Goal: Find specific page/section: Find specific page/section

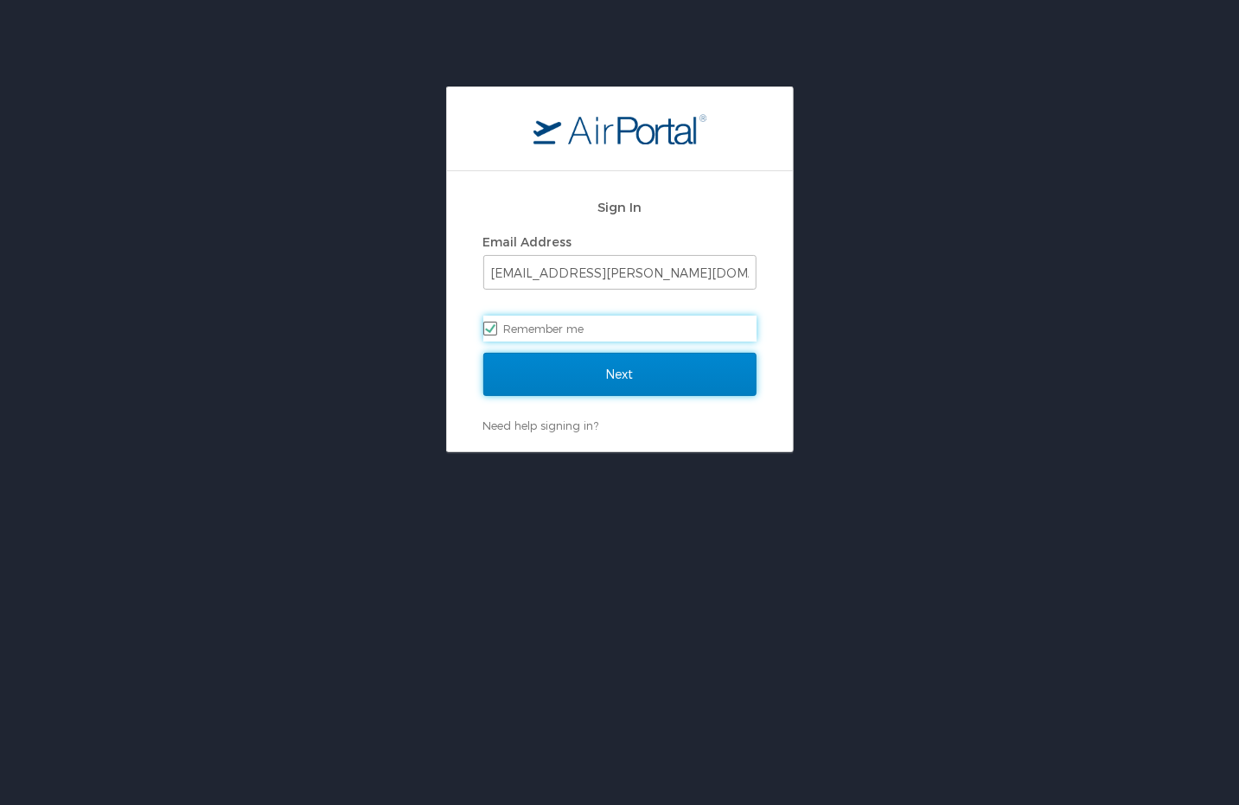
click at [558, 370] on input "Next" at bounding box center [619, 374] width 273 height 43
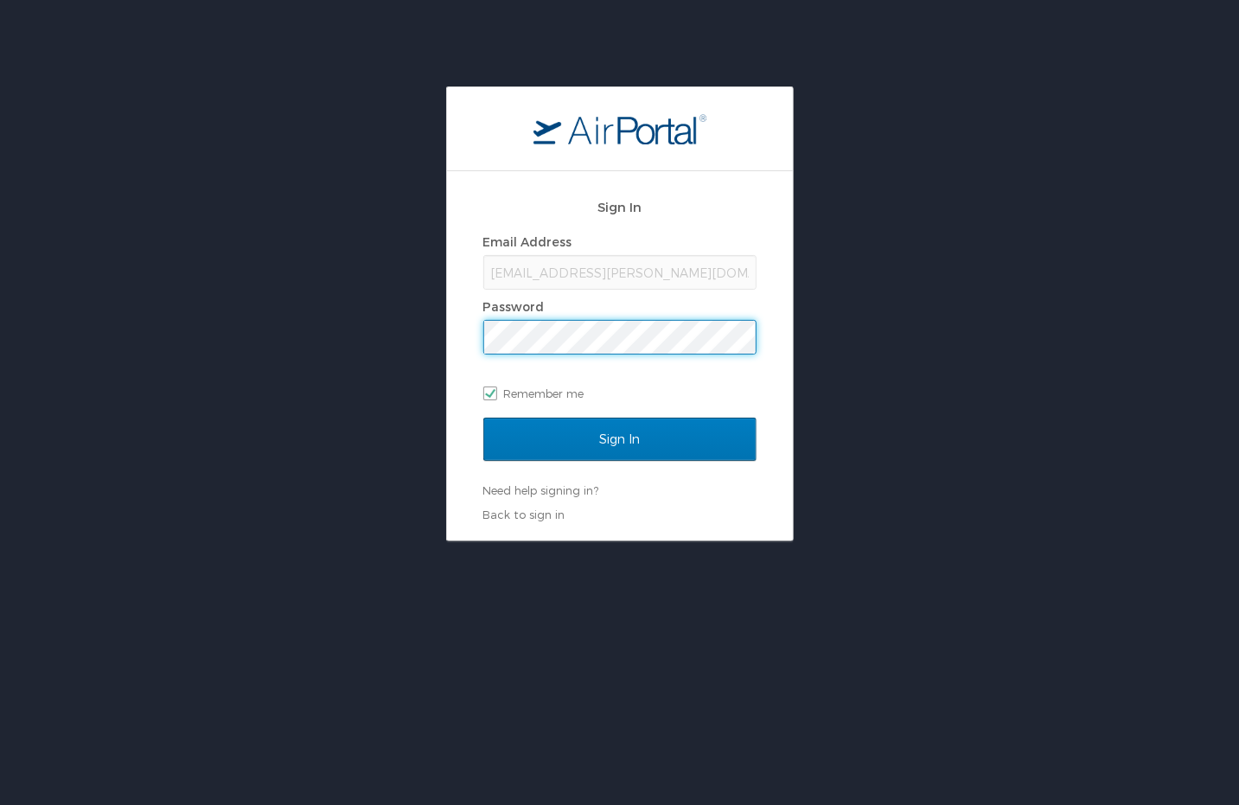
click at [483, 417] on input "Sign In" at bounding box center [619, 438] width 273 height 43
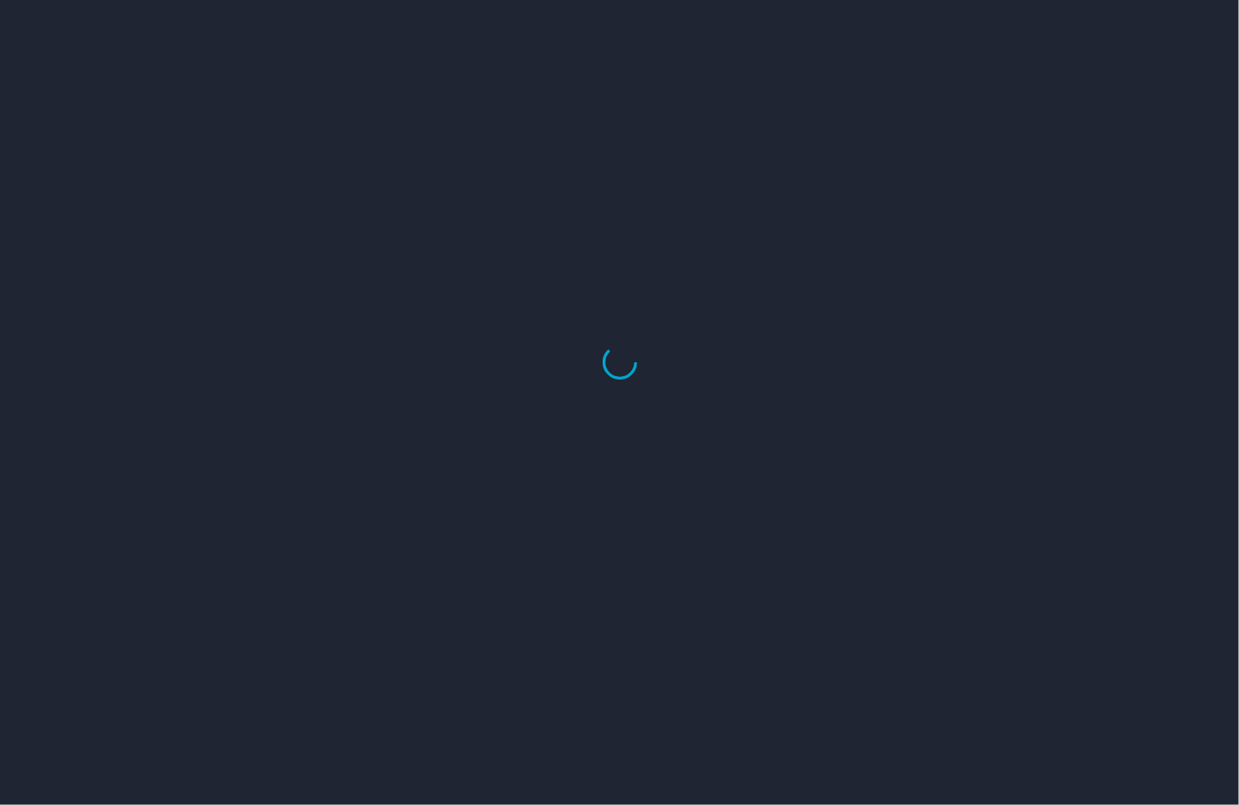
select select "US"
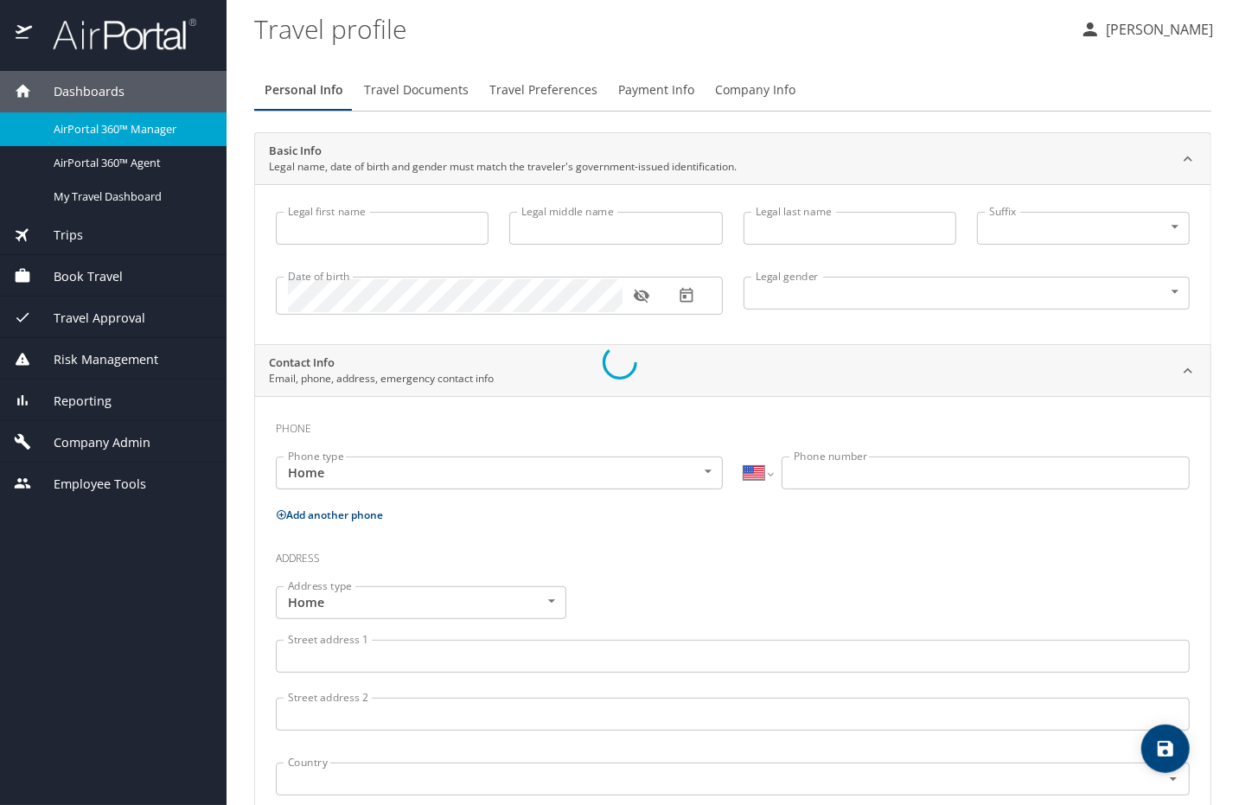
select select "US"
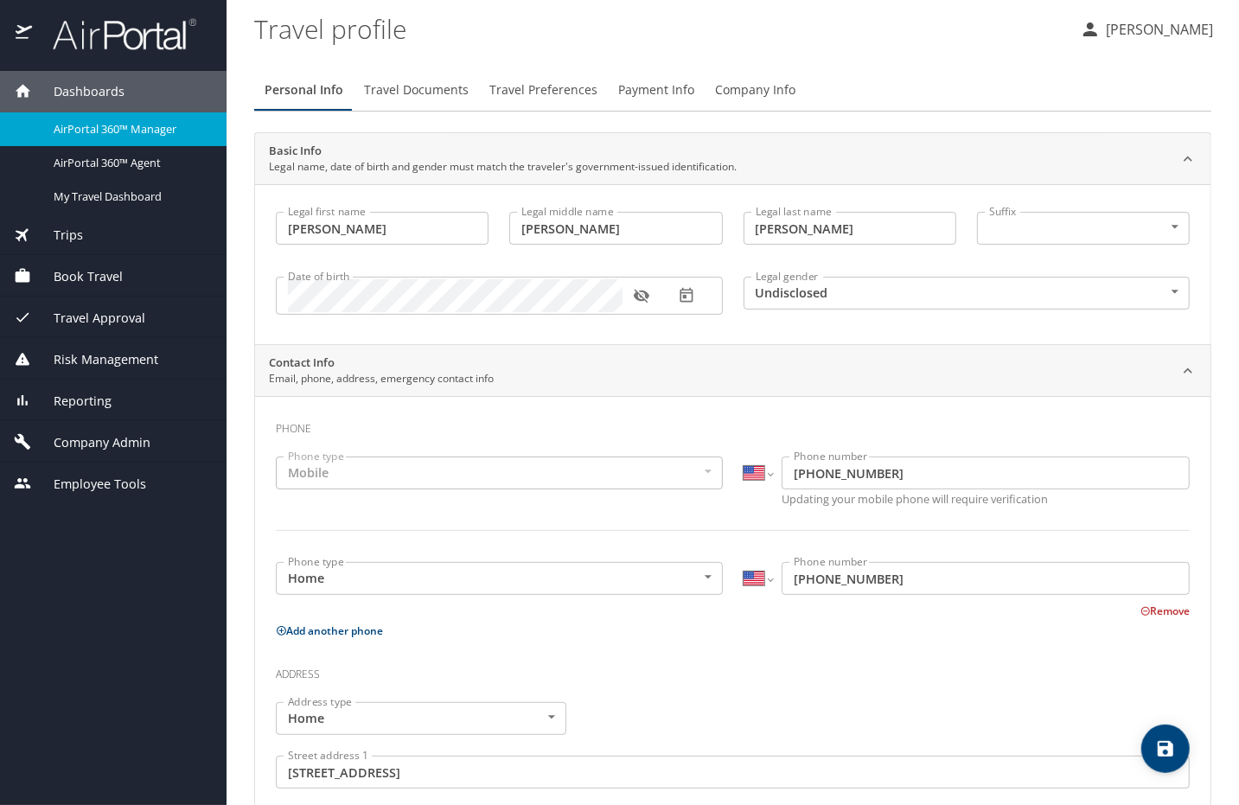
type input "Luke"
type input "Crismon"
type input "Beachley"
type input "Undisclosed"
type input "Teri"
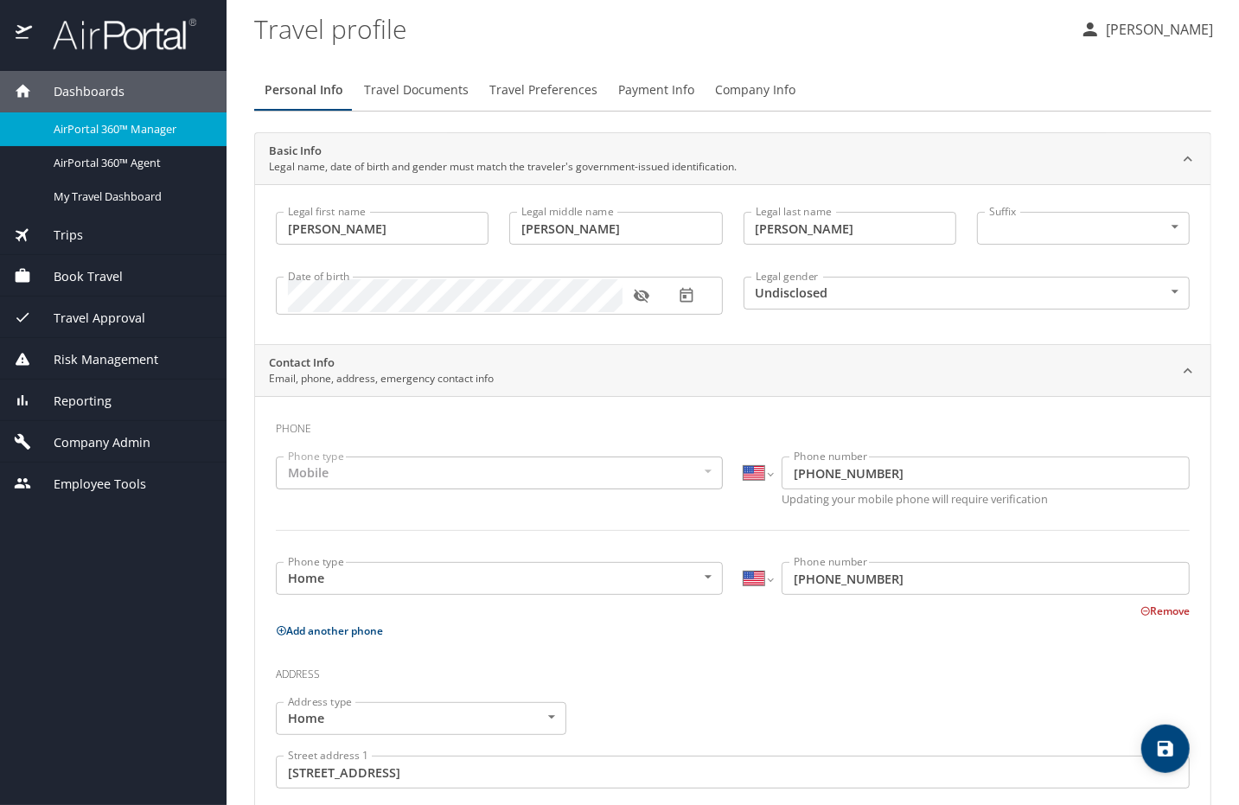
type input "Beachley"
type input "(801) 717-7714"
click at [86, 430] on div "Company Admin" at bounding box center [113, 441] width 226 height 41
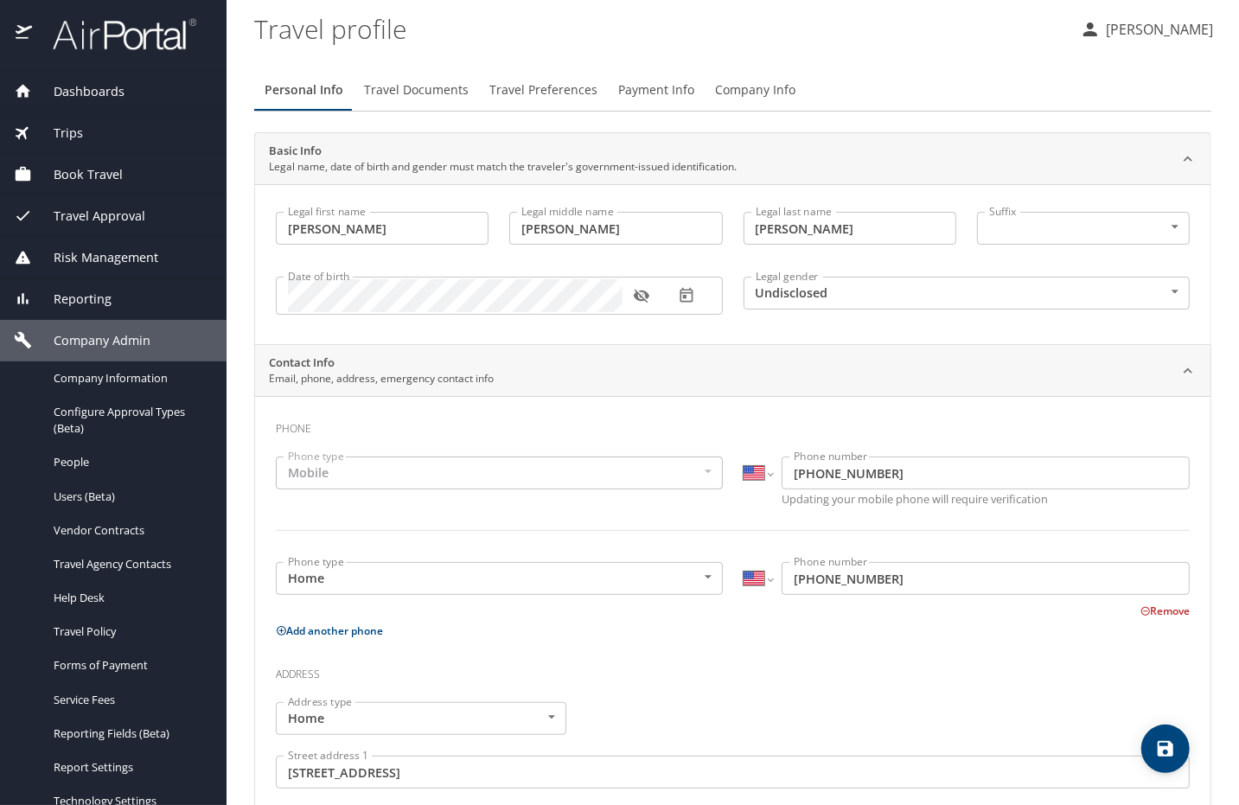
click at [112, 83] on span "Dashboards" at bounding box center [78, 91] width 92 height 19
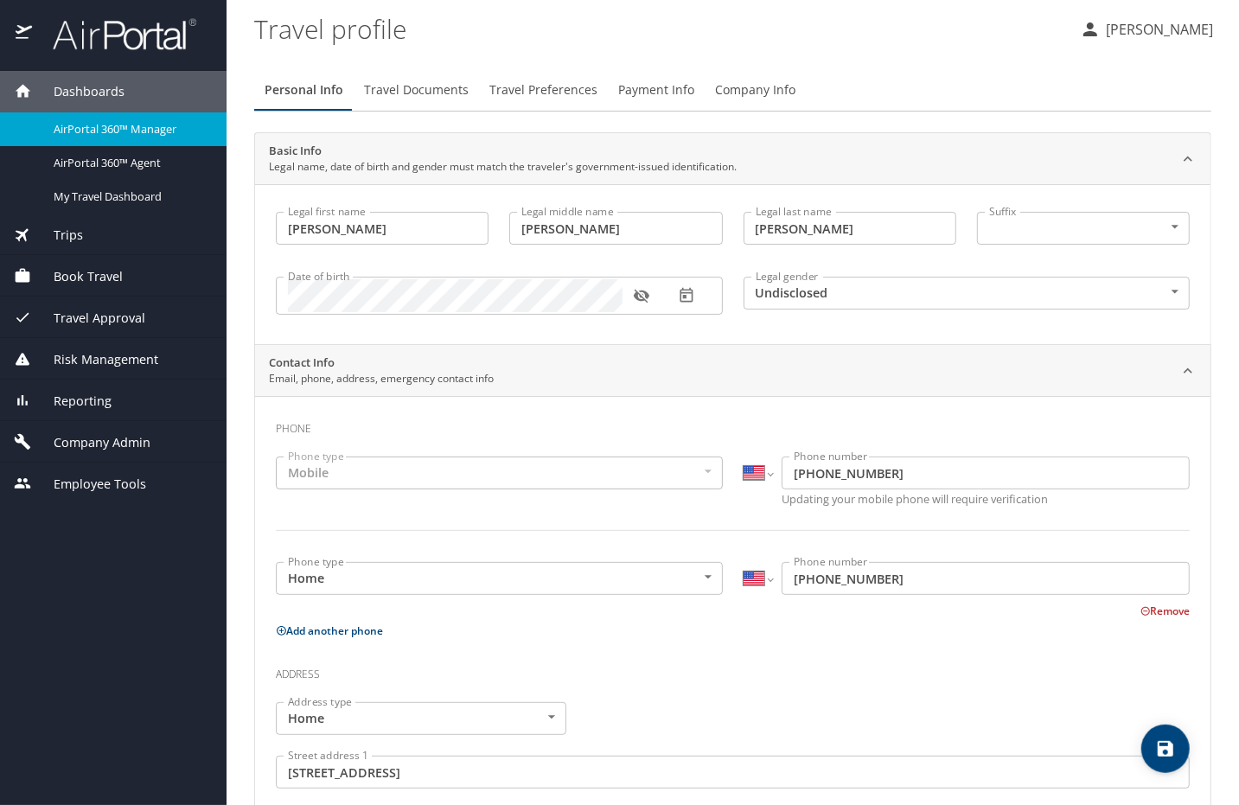
click at [111, 126] on span "AirPortal 360™ Manager" at bounding box center [130, 129] width 152 height 16
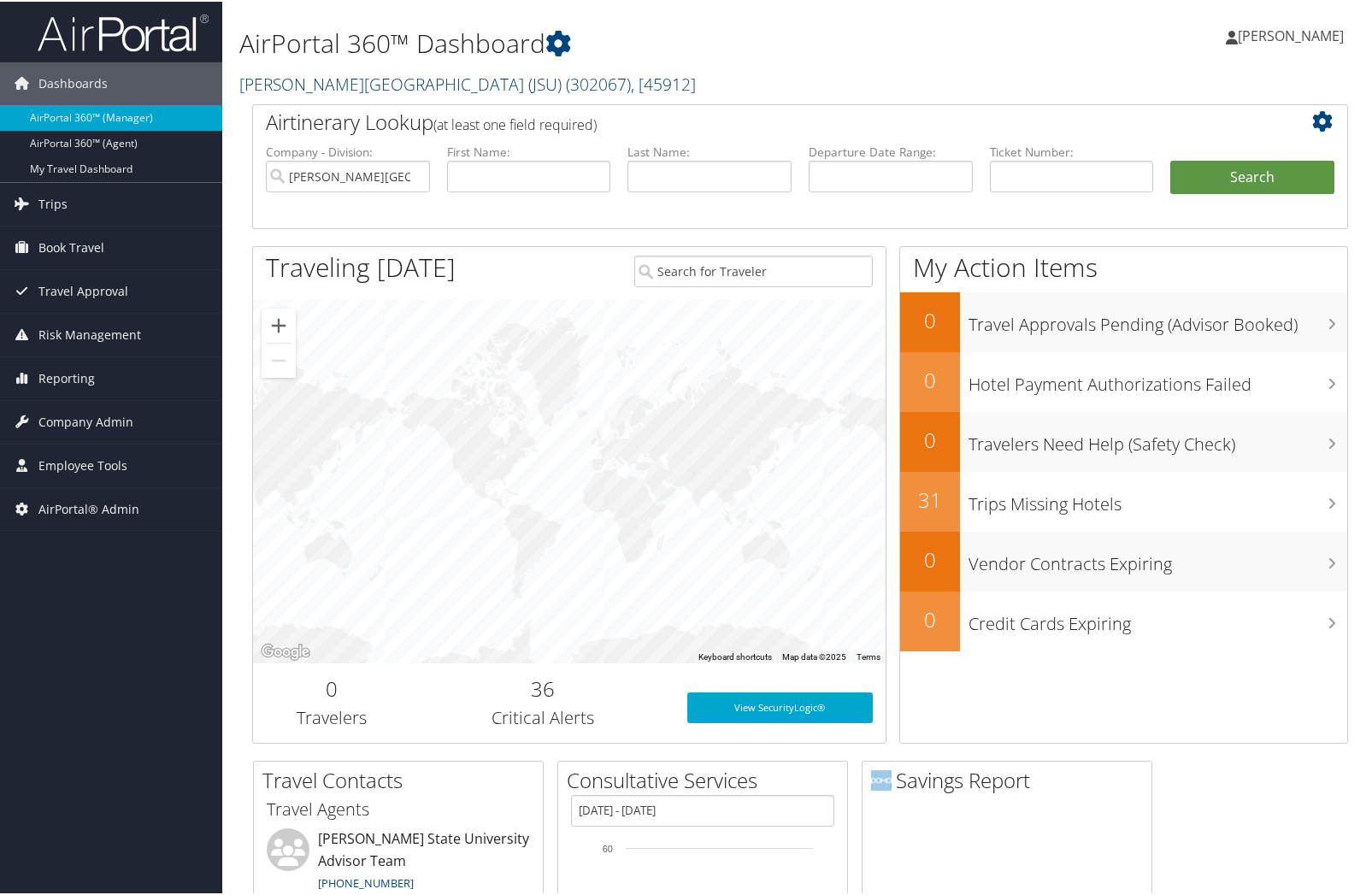
click at [330, 85] on link "Jackson State University (JSU) ( 302067 ) , [ 45912 ]" at bounding box center [468, 82] width 457 height 23
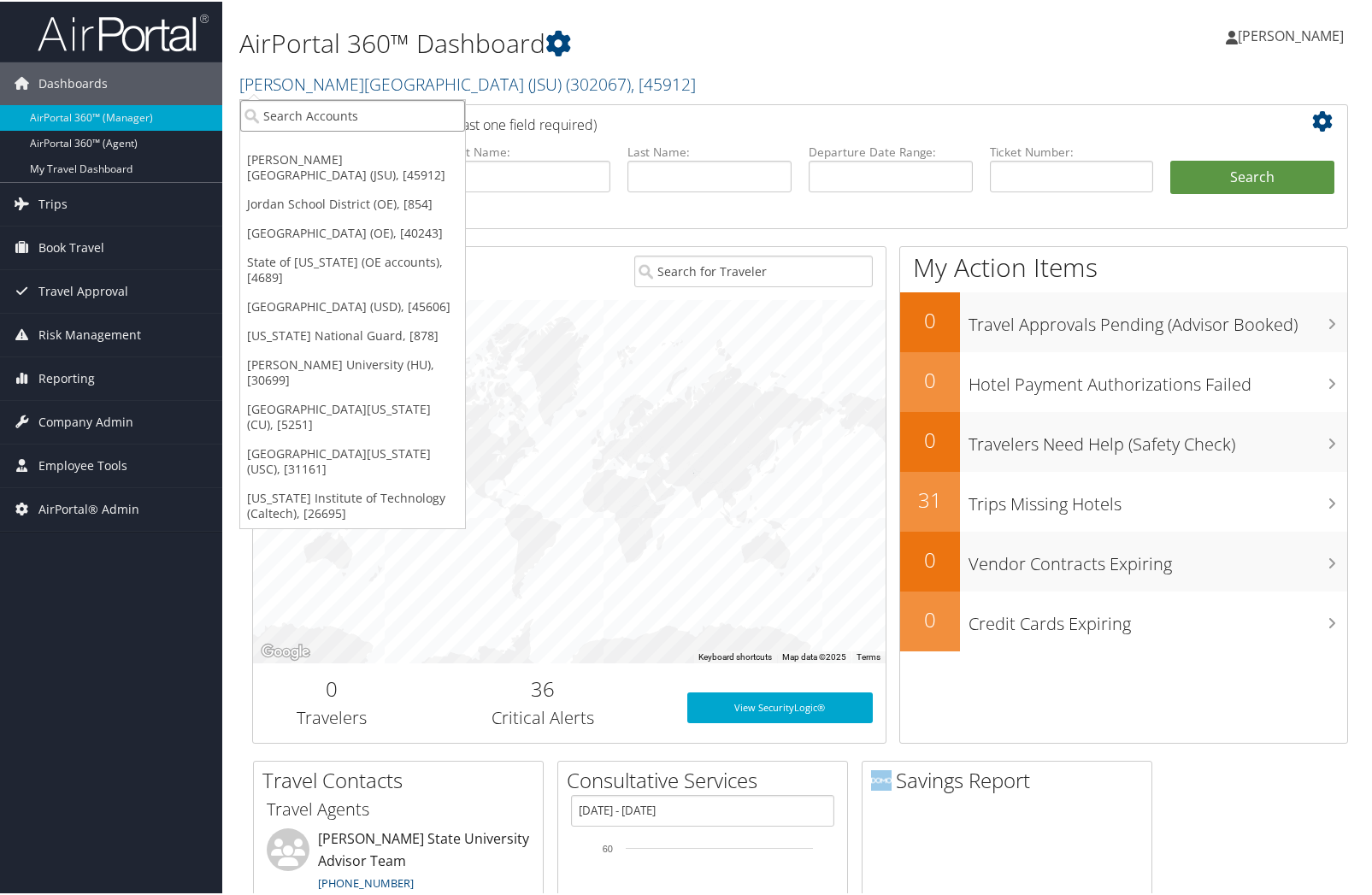
click at [330, 101] on input "search" at bounding box center [352, 114] width 225 height 32
type input "caltech"
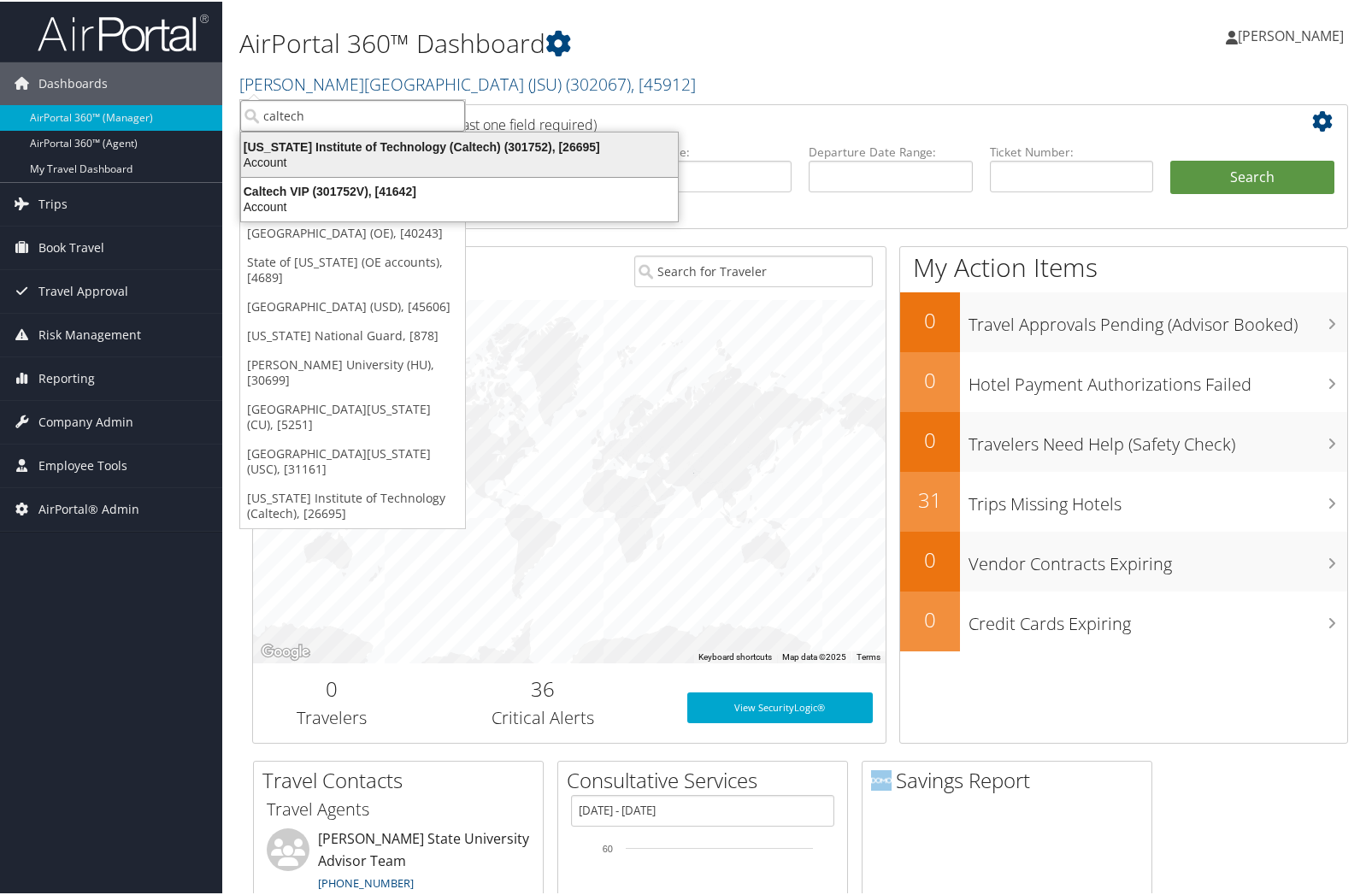
click at [321, 140] on div "California Institute of Technology (Caltech) (301752), [26695]" at bounding box center [459, 145] width 457 height 16
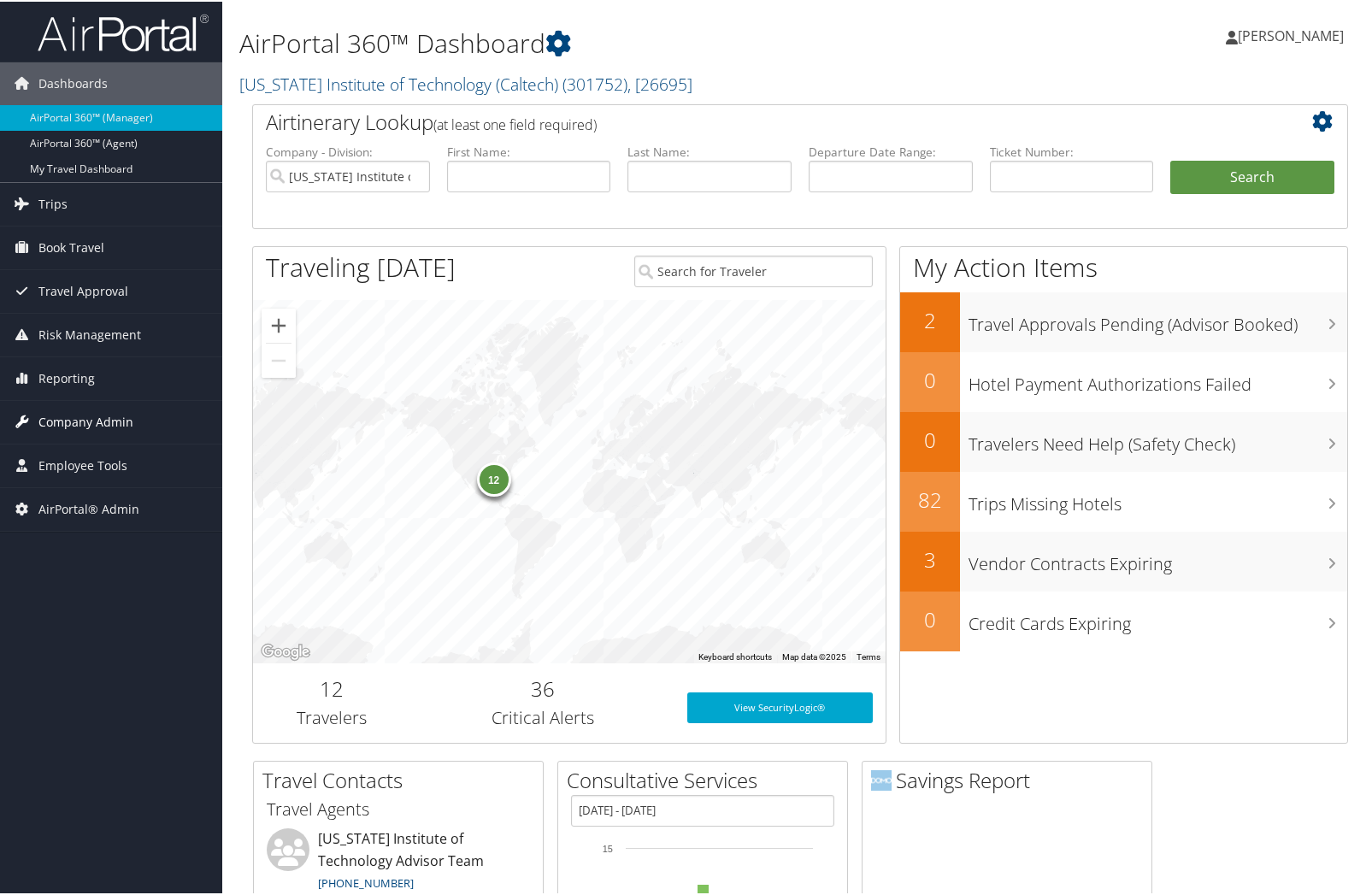
click at [104, 441] on span "Company Admin" at bounding box center [86, 420] width 95 height 43
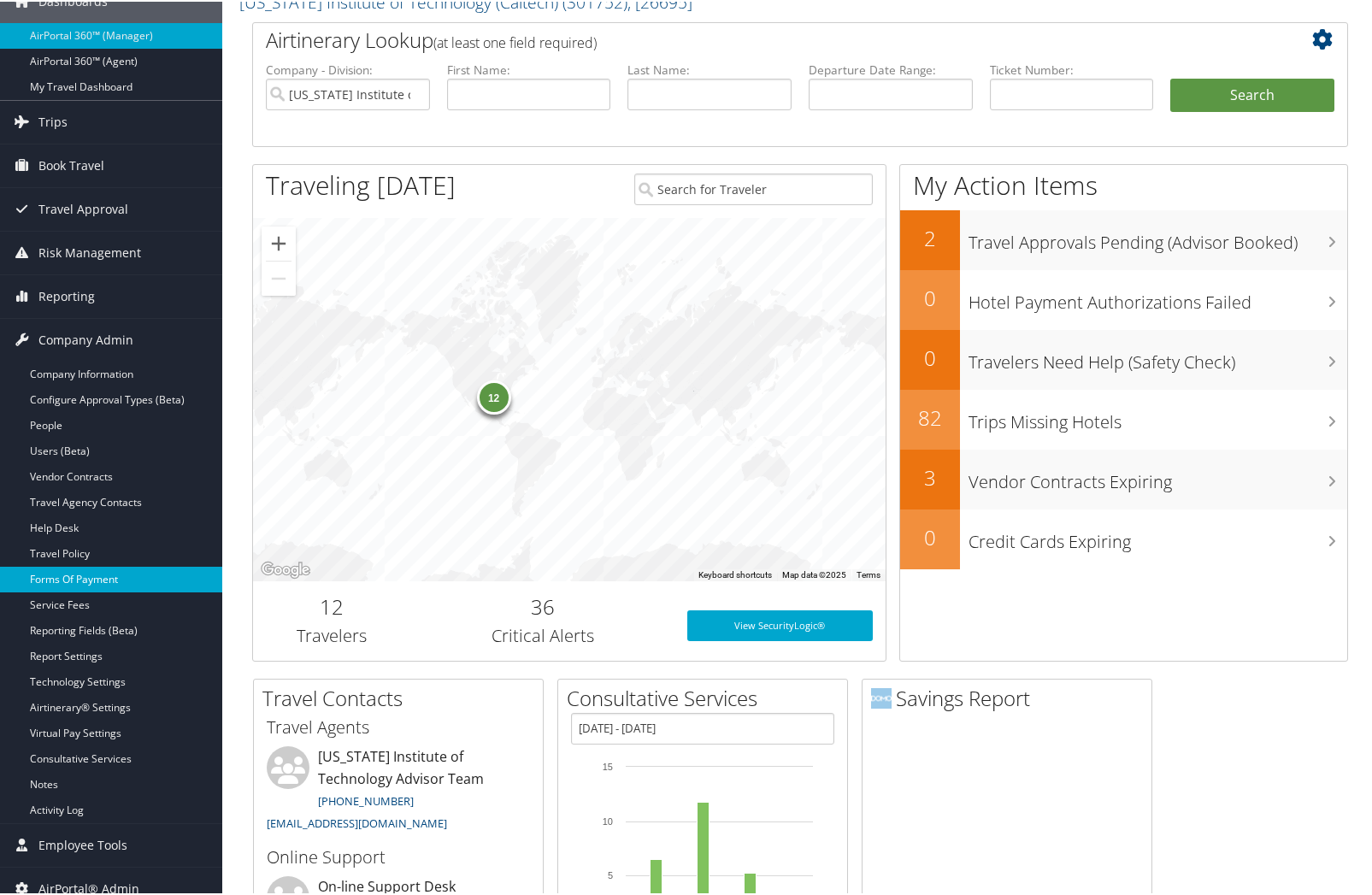
scroll to position [85, 0]
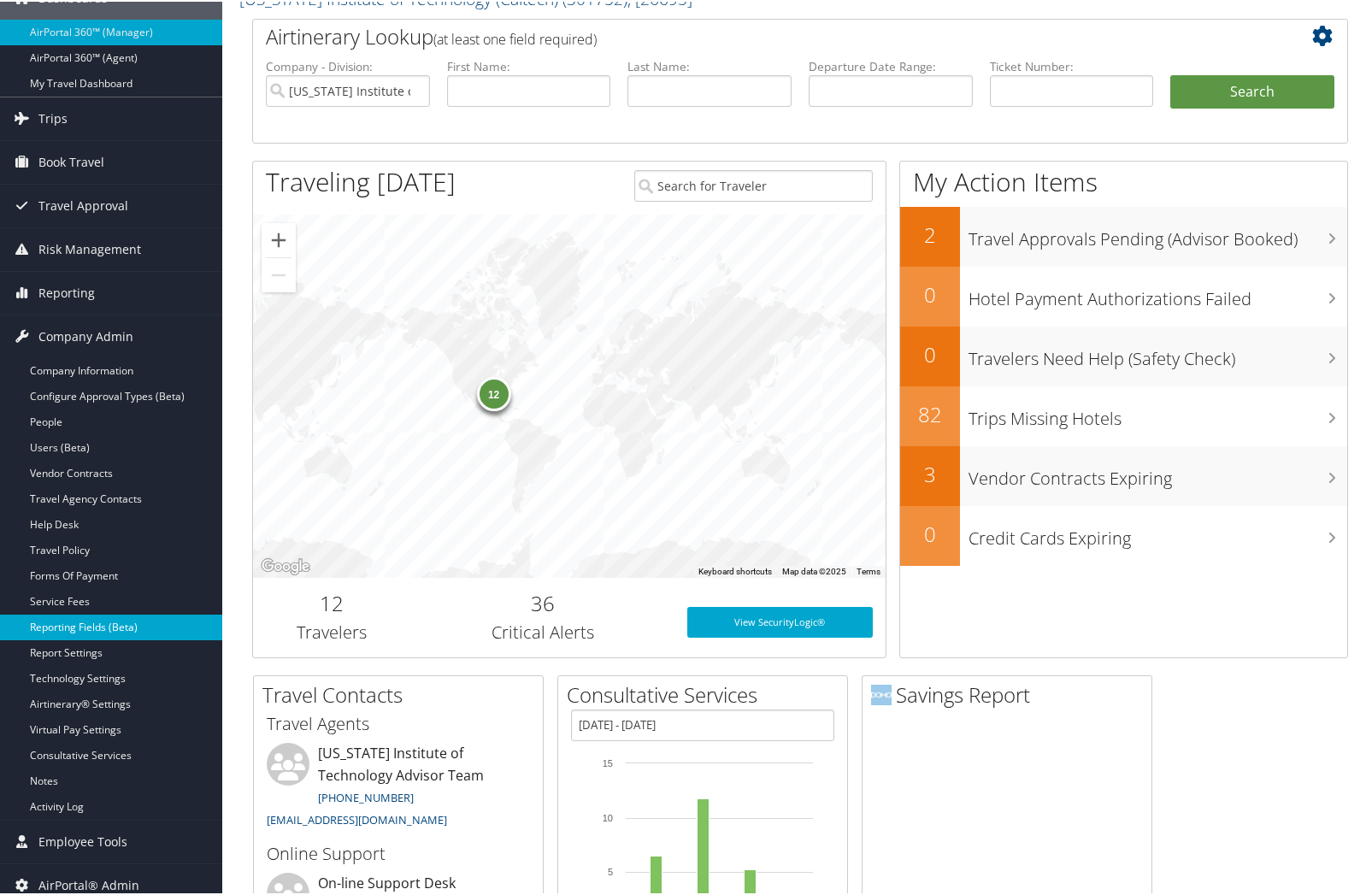
click at [74, 639] on link "Reporting Fields (Beta)" at bounding box center [111, 626] width 223 height 26
